Goal: Task Accomplishment & Management: Use online tool/utility

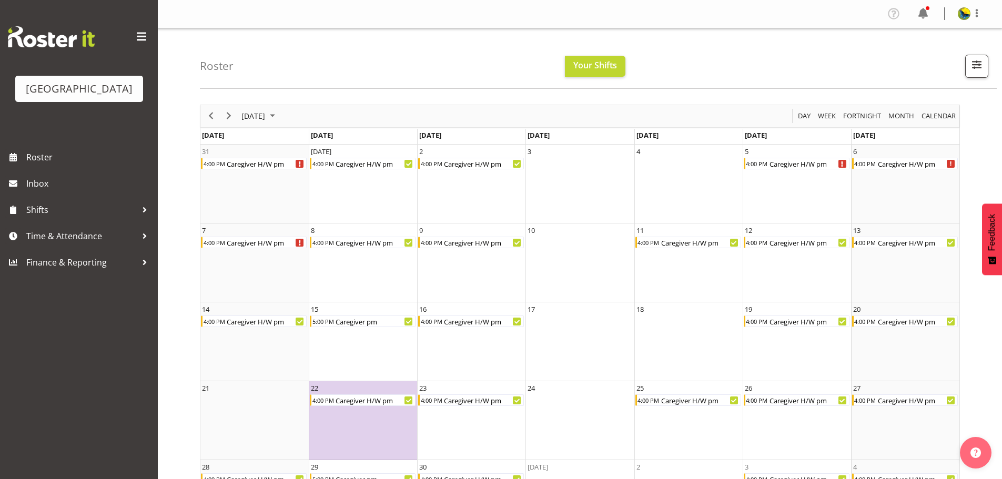
click at [751, 23] on nav "Profile Log Out" at bounding box center [579, 13] width 823 height 17
click at [757, 33] on div "Roster Your Shifts 1 Locations Clear Parkwood Kitchen Parkwood Nurses Select Al…" at bounding box center [598, 58] width 797 height 60
click at [663, 53] on div "Roster Your Shifts 1 Locations Clear Parkwood Kitchen Parkwood Nurses Select Al…" at bounding box center [598, 58] width 797 height 60
click at [473, 254] on td "9 4:00 PM Caregiver H/W pm" at bounding box center [471, 262] width 108 height 79
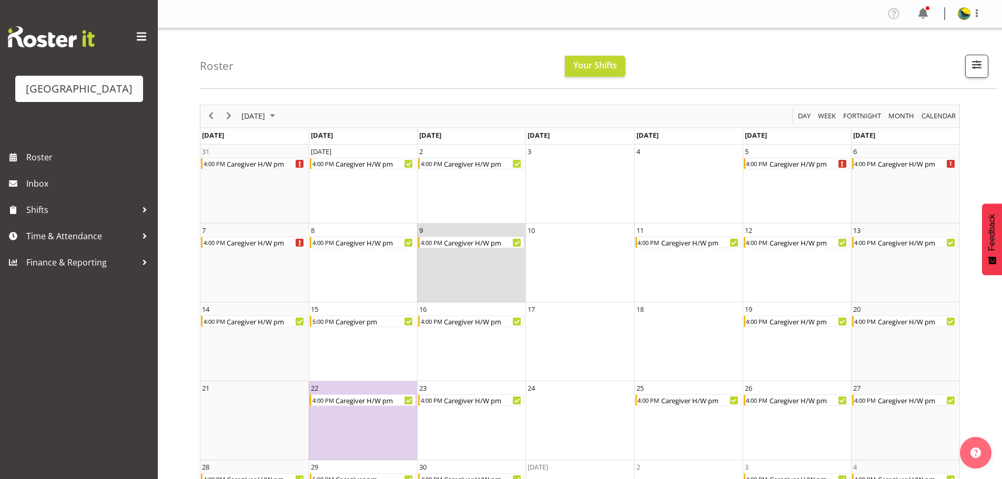
scroll to position [53, 0]
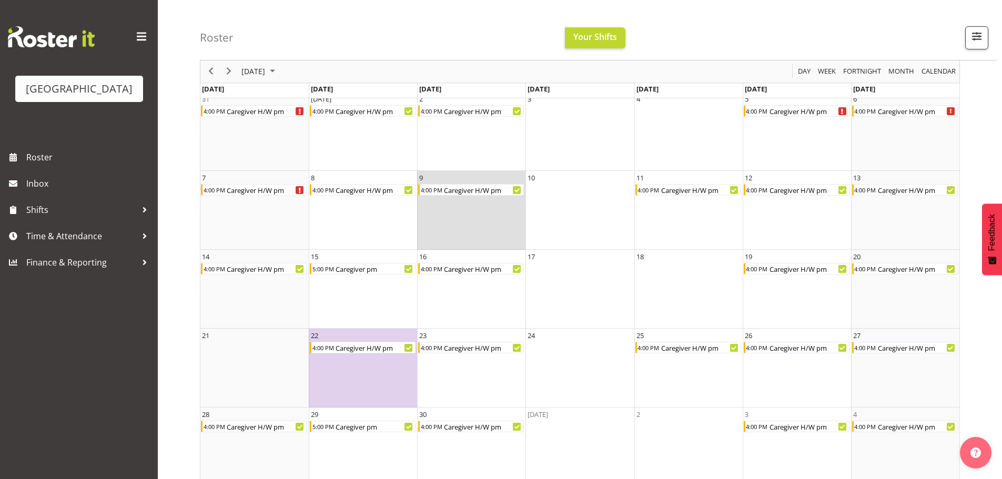
click at [749, 35] on div "Roster Your Shifts 1 Locations Clear Parkwood Kitchen Parkwood Nurses Select Al…" at bounding box center [598, 30] width 797 height 60
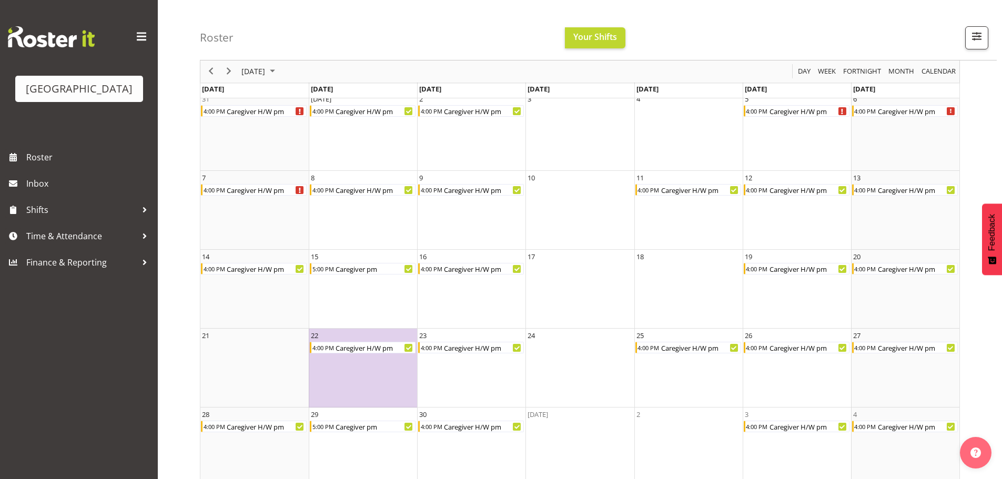
scroll to position [53, 0]
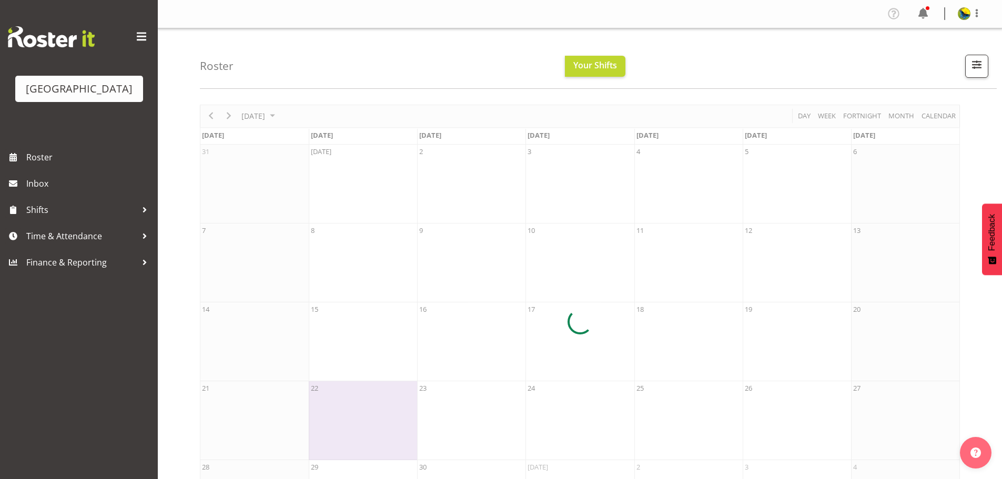
scroll to position [53, 0]
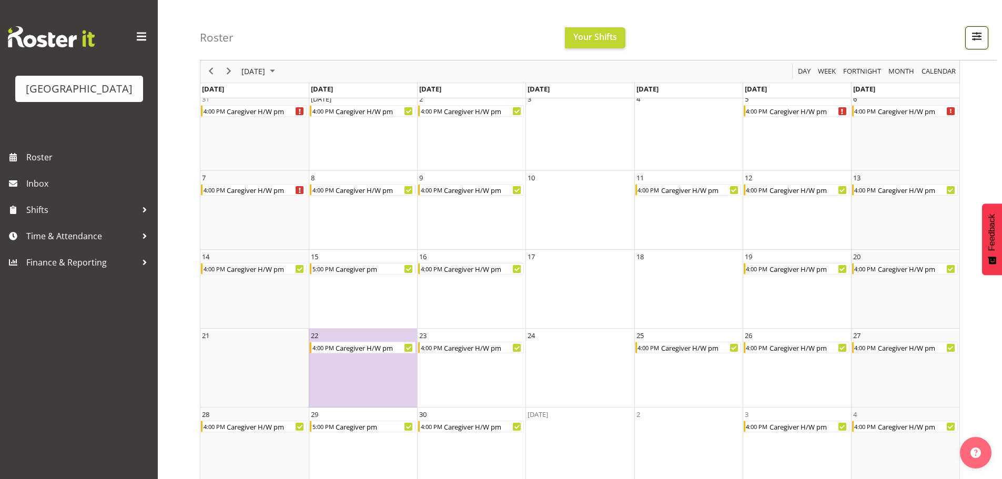
click at [980, 39] on span "button" at bounding box center [977, 36] width 14 height 14
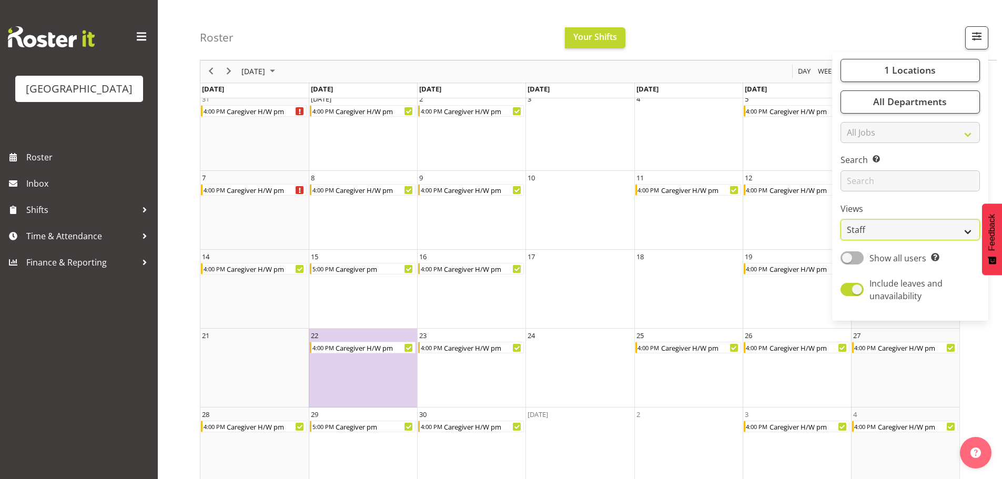
click at [906, 241] on select "Staff Role Shift - Horizontal Shift - Vertical Staff - Location" at bounding box center [909, 230] width 139 height 21
select select "shiftH"
click at [840, 241] on select "Staff Role Shift - Horizontal Shift - Vertical Staff - Location" at bounding box center [909, 230] width 139 height 21
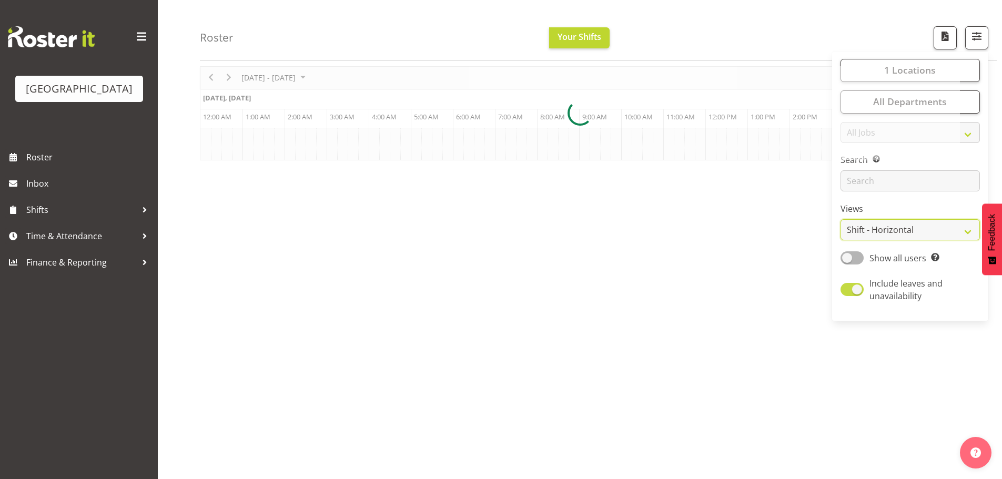
scroll to position [43, 0]
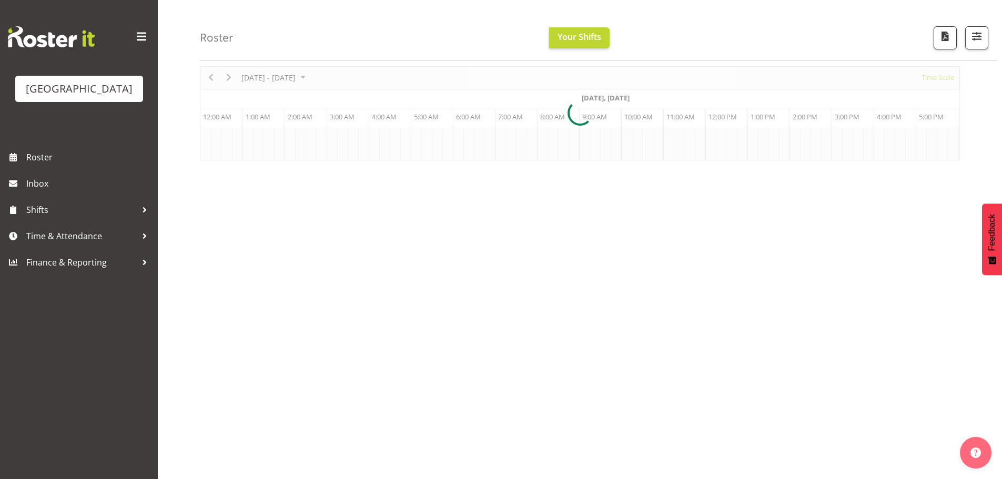
scroll to position [0, 379]
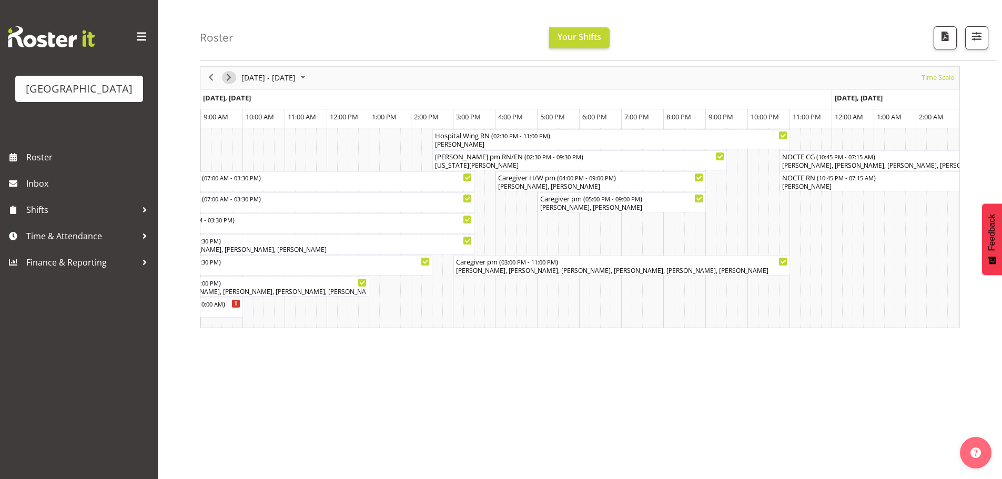
click at [230, 77] on span "Next" at bounding box center [228, 77] width 13 height 13
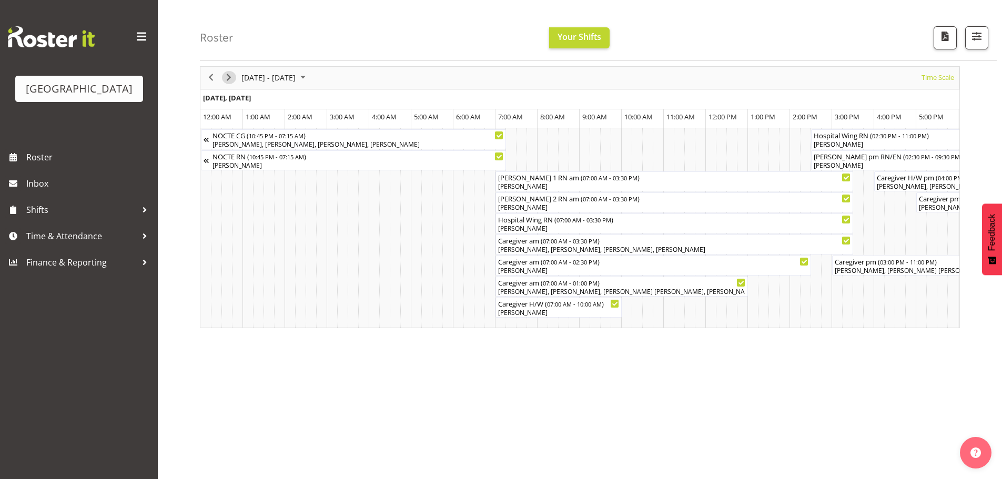
click at [230, 80] on span "Next" at bounding box center [228, 77] width 13 height 13
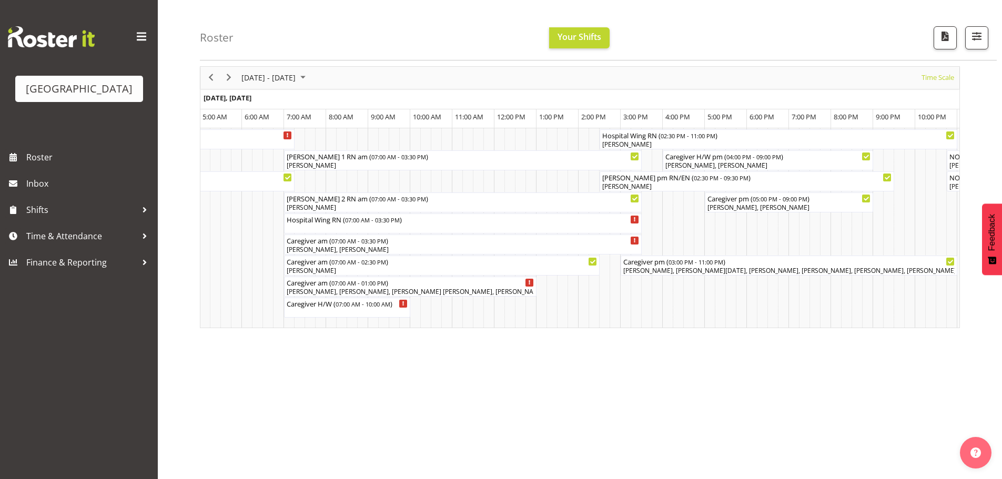
scroll to position [0, 6299]
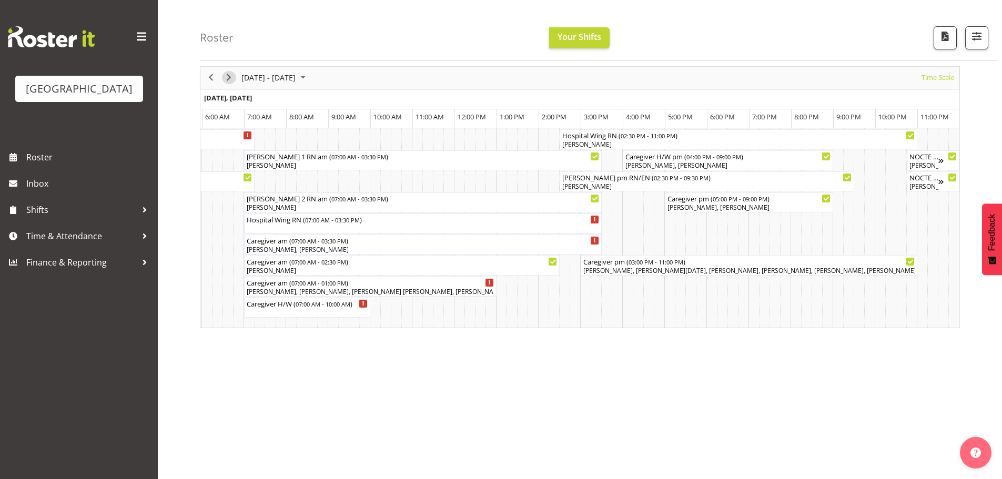
click at [229, 77] on span "Next" at bounding box center [228, 77] width 13 height 13
